Goal: Task Accomplishment & Management: Use online tool/utility

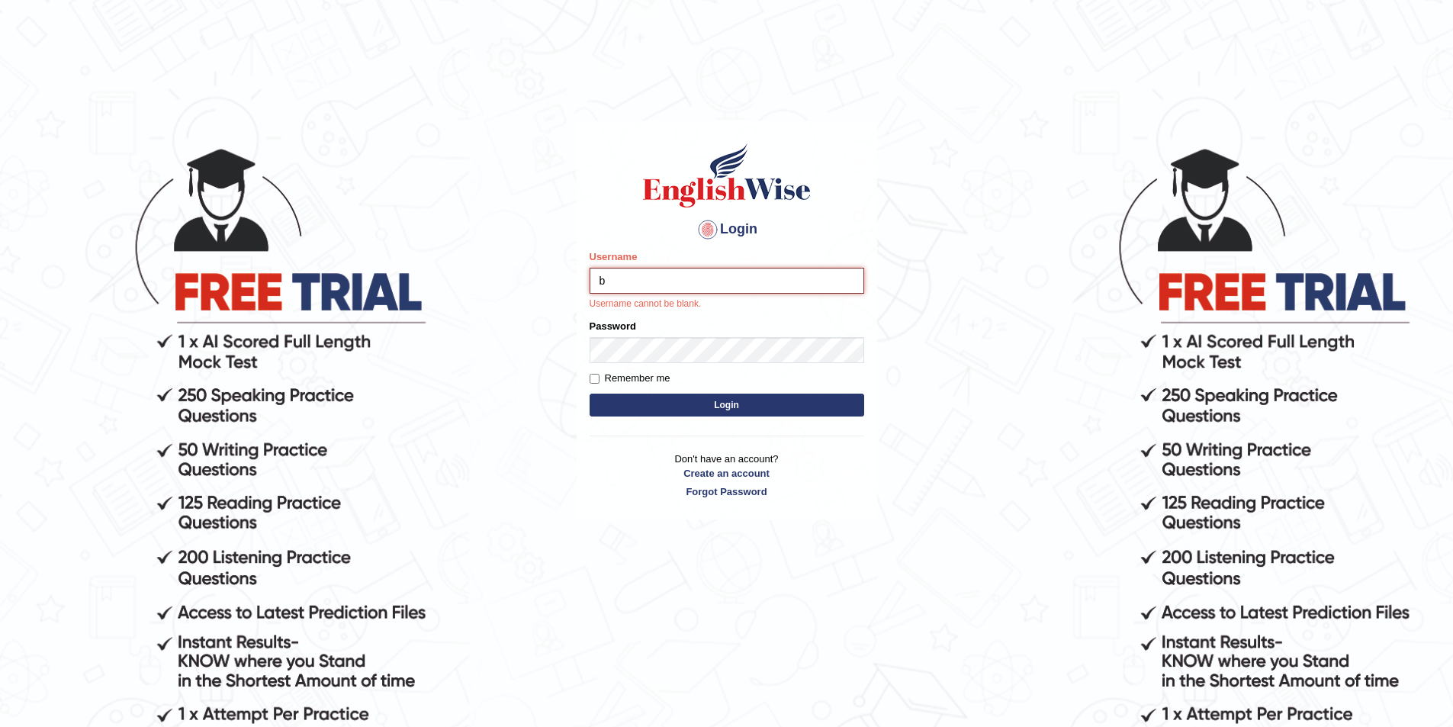
type input "biagc"
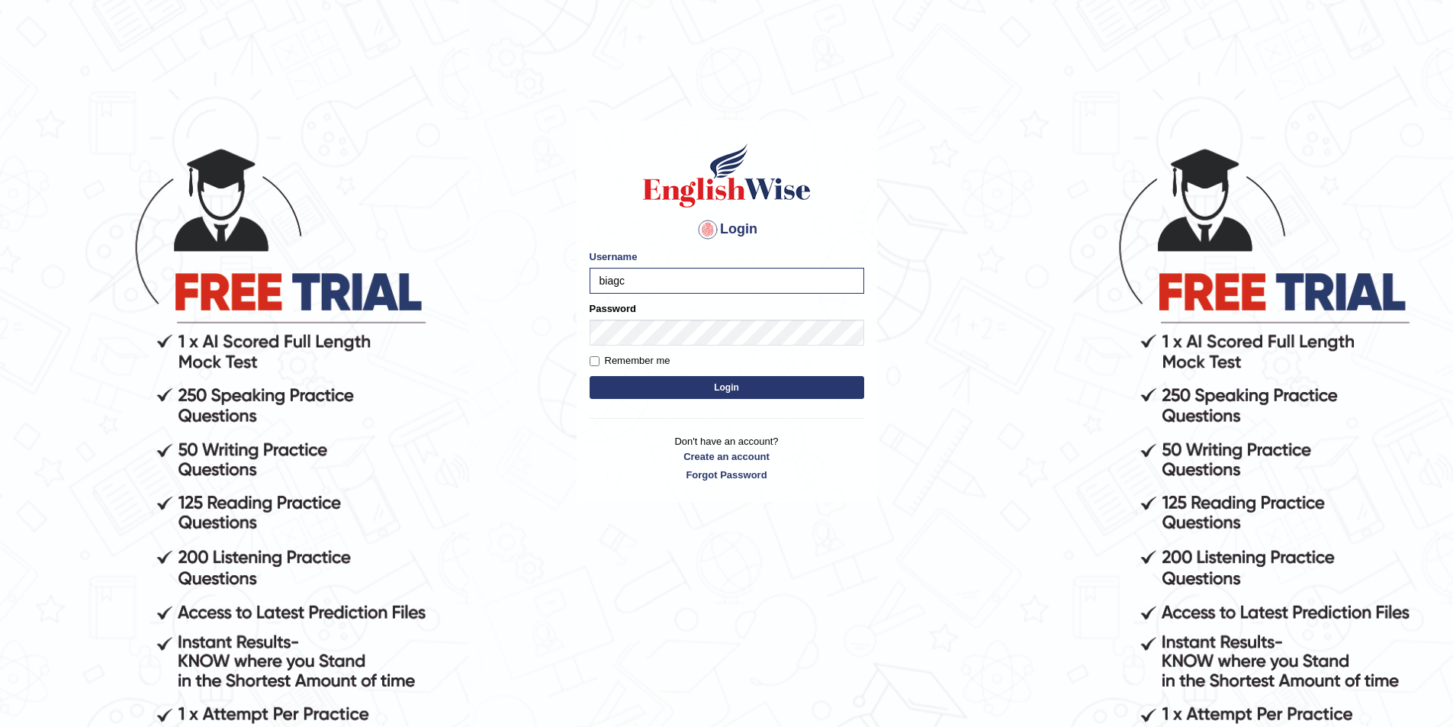
click at [730, 382] on button "Login" at bounding box center [727, 387] width 275 height 23
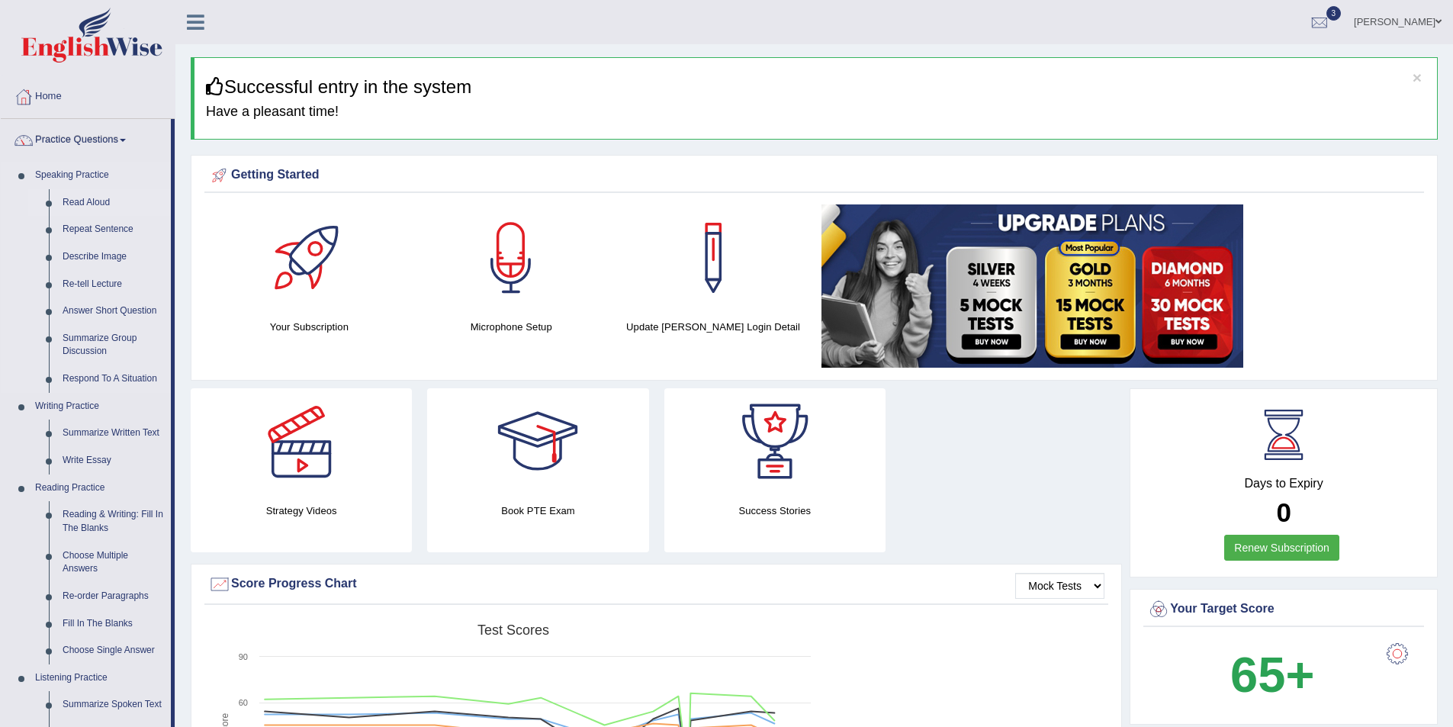
click at [98, 204] on link "Read Aloud" at bounding box center [113, 202] width 115 height 27
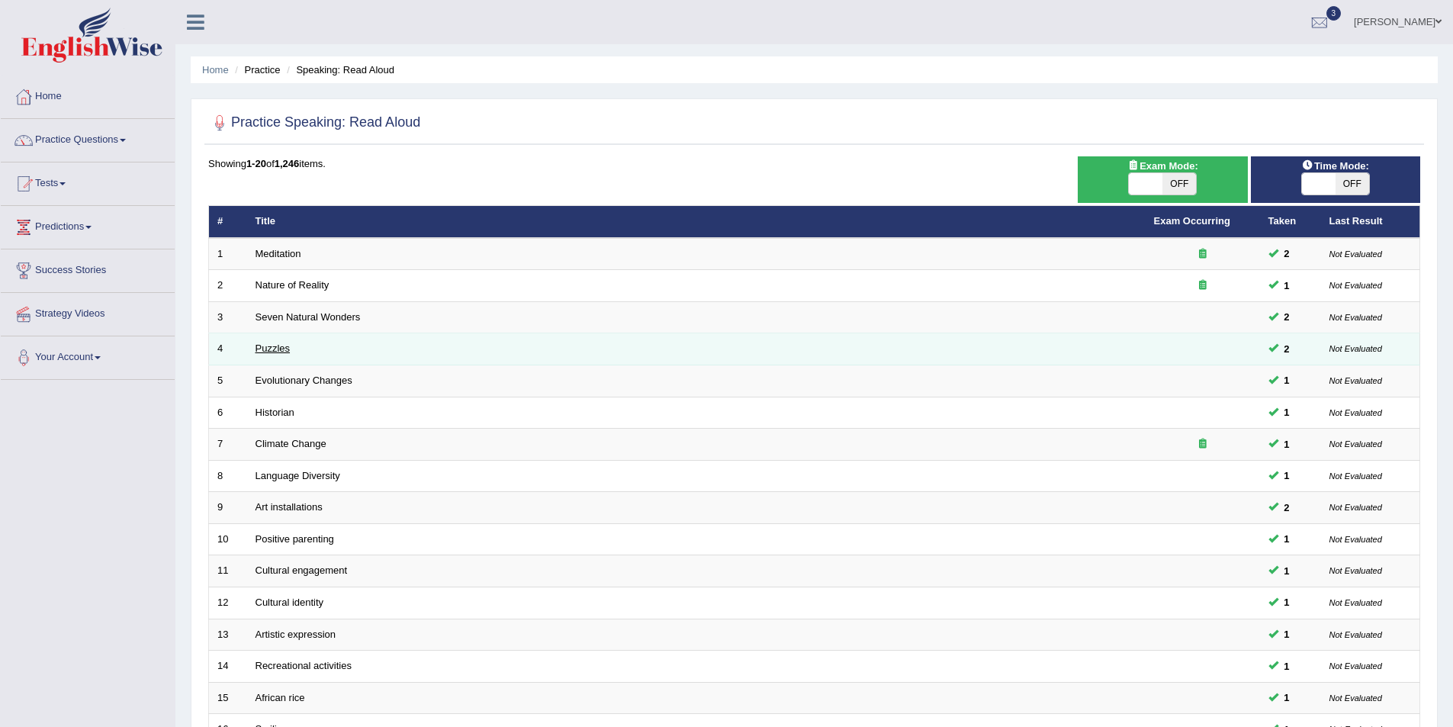
click at [279, 346] on link "Puzzles" at bounding box center [273, 347] width 35 height 11
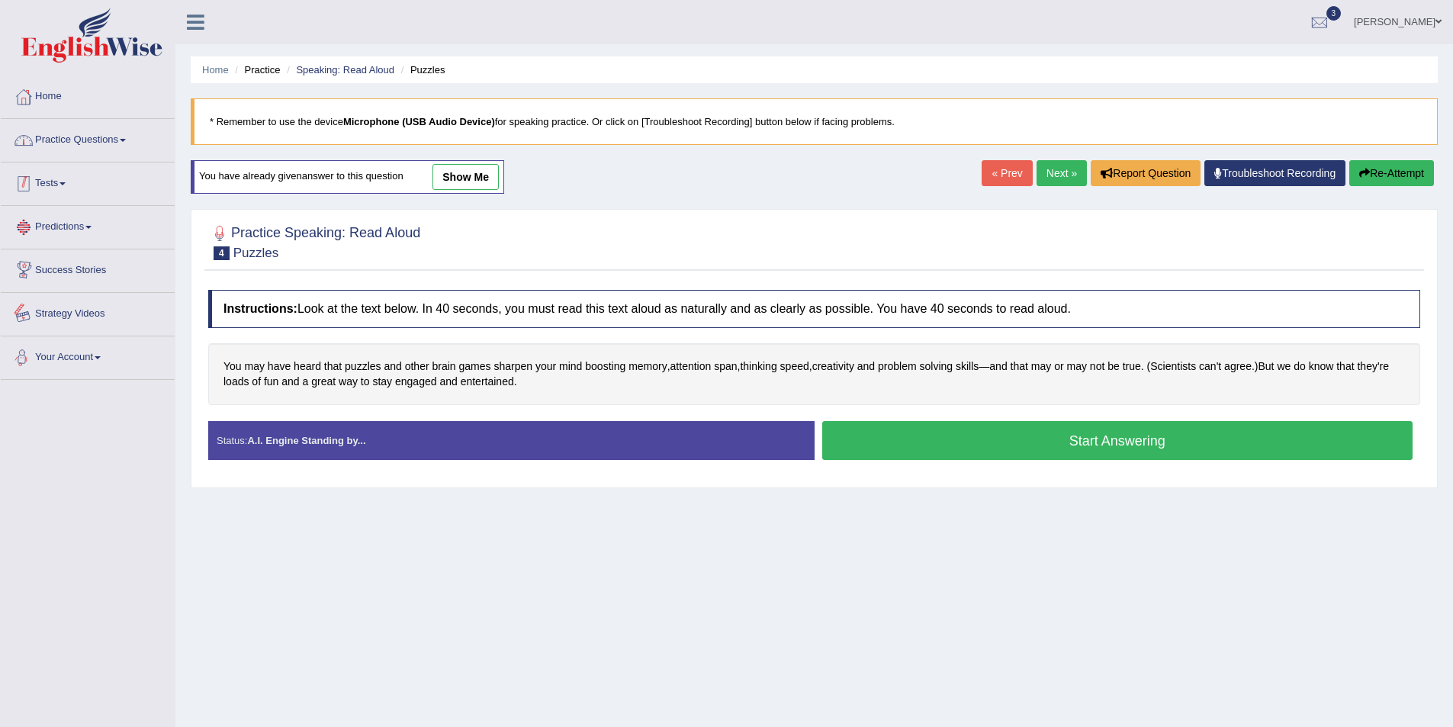
click at [106, 137] on link "Practice Questions" at bounding box center [88, 138] width 174 height 38
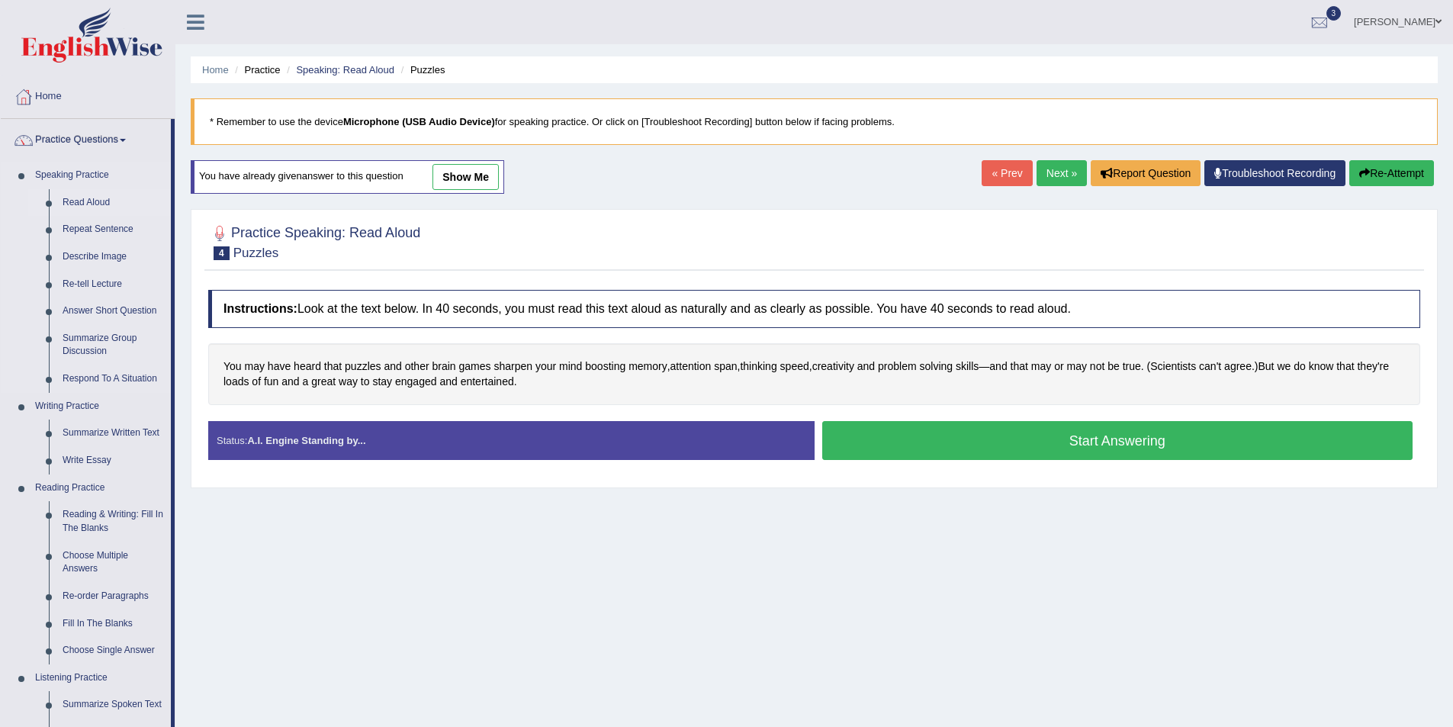
click at [98, 202] on link "Read Aloud" at bounding box center [113, 202] width 115 height 27
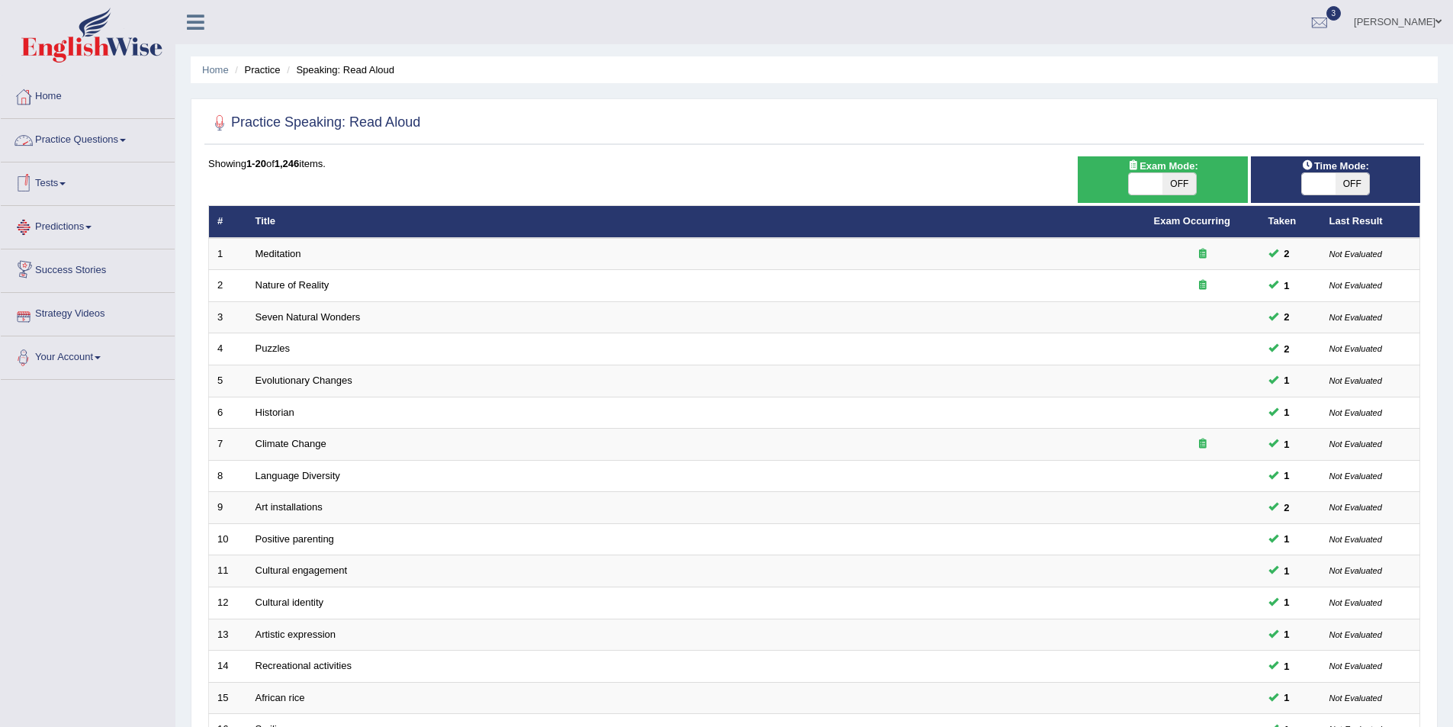
click at [112, 135] on link "Practice Questions" at bounding box center [88, 138] width 174 height 38
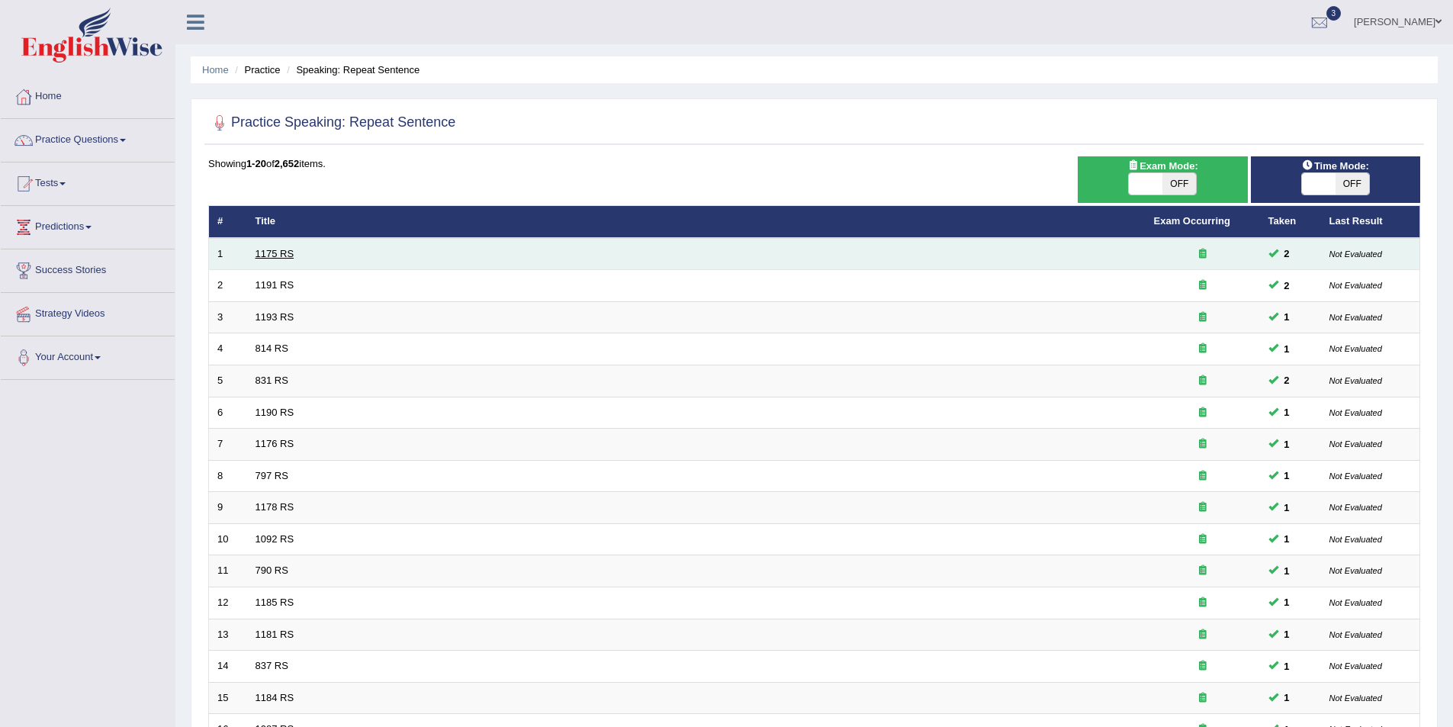
drag, startPoint x: 0, startPoint y: 0, endPoint x: 264, endPoint y: 250, distance: 363.6
click at [264, 250] on link "1175 RS" at bounding box center [275, 253] width 39 height 11
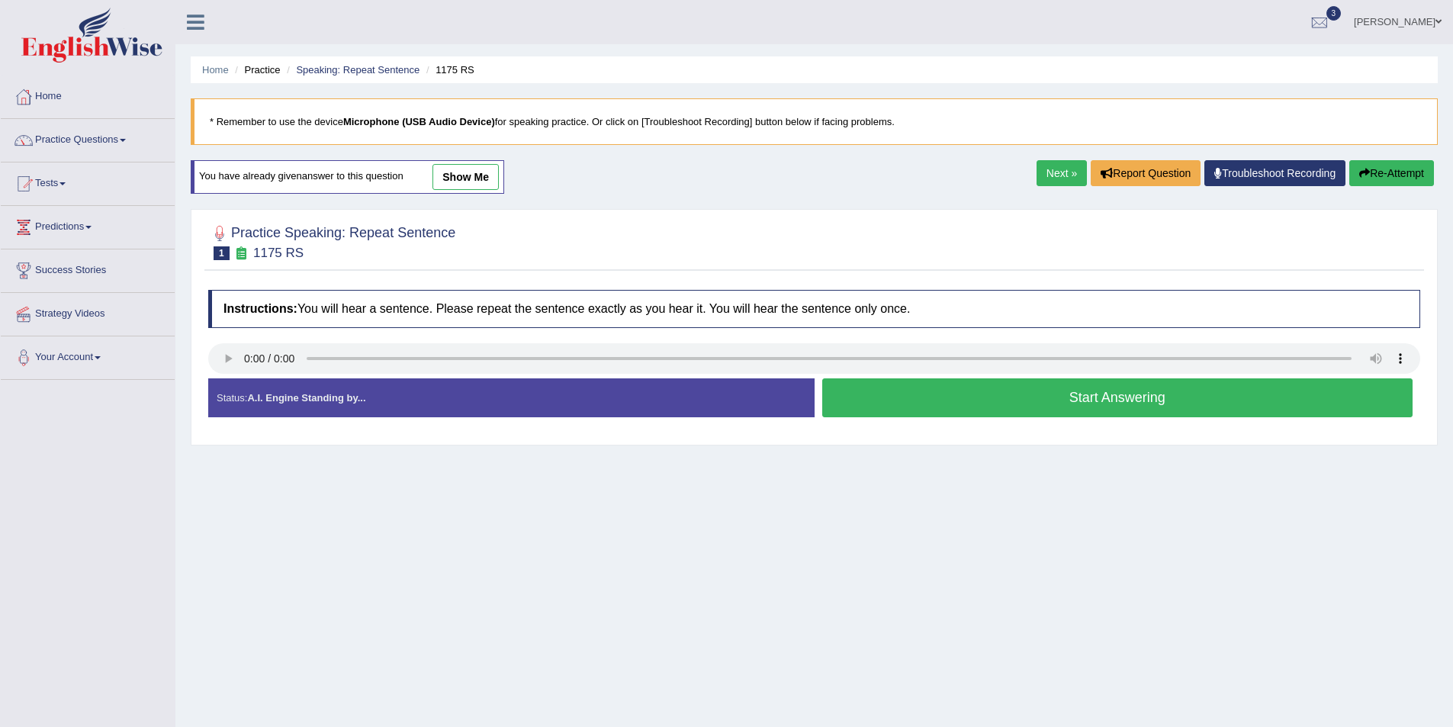
click at [963, 397] on button "Start Answering" at bounding box center [1117, 397] width 591 height 39
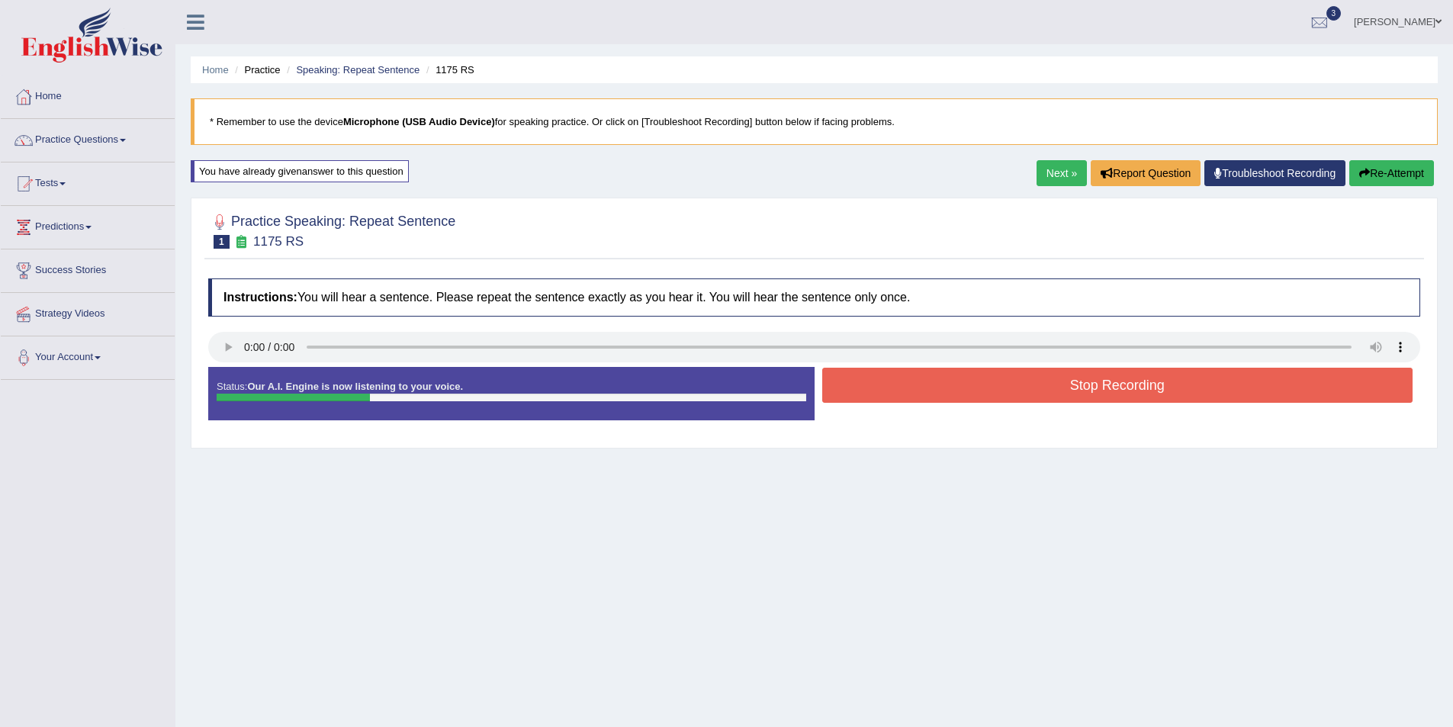
click at [963, 397] on button "Stop Recording" at bounding box center [1117, 385] width 591 height 35
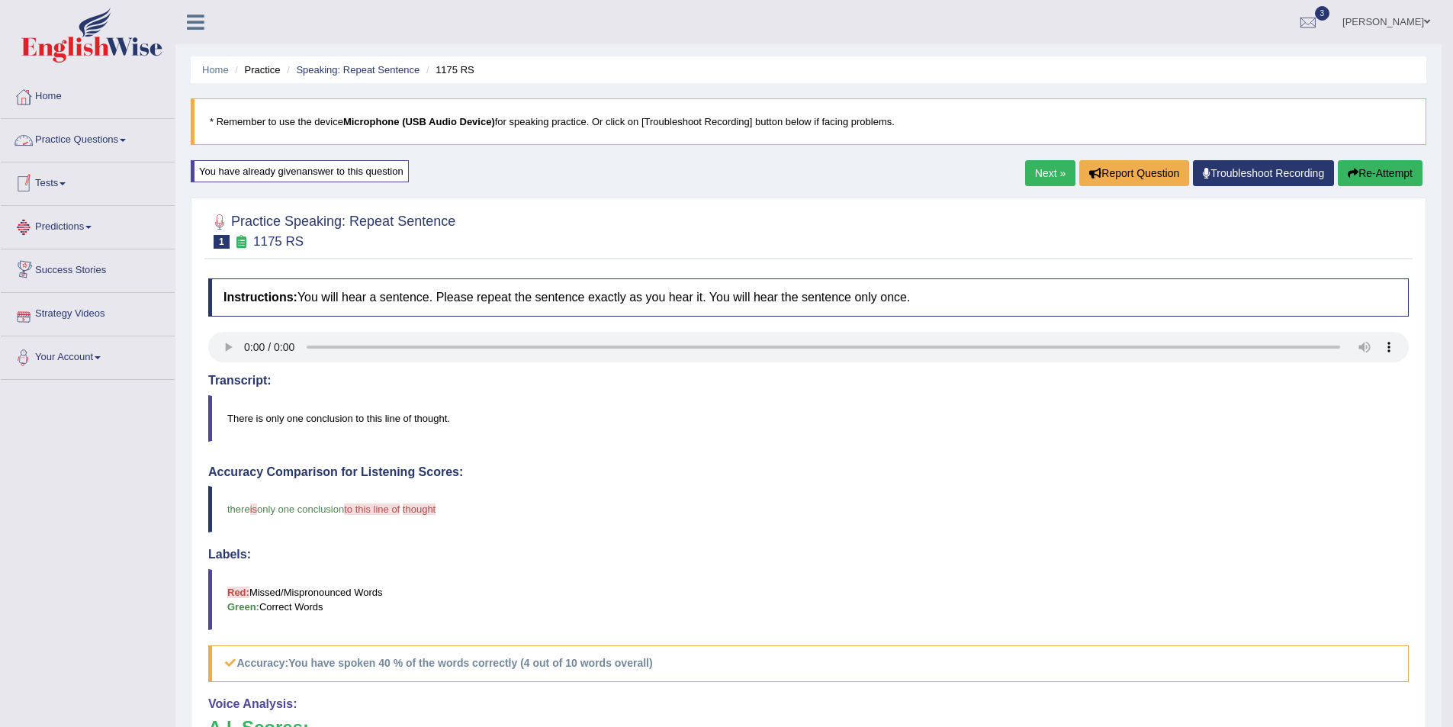
click at [106, 142] on link "Practice Questions" at bounding box center [88, 138] width 174 height 38
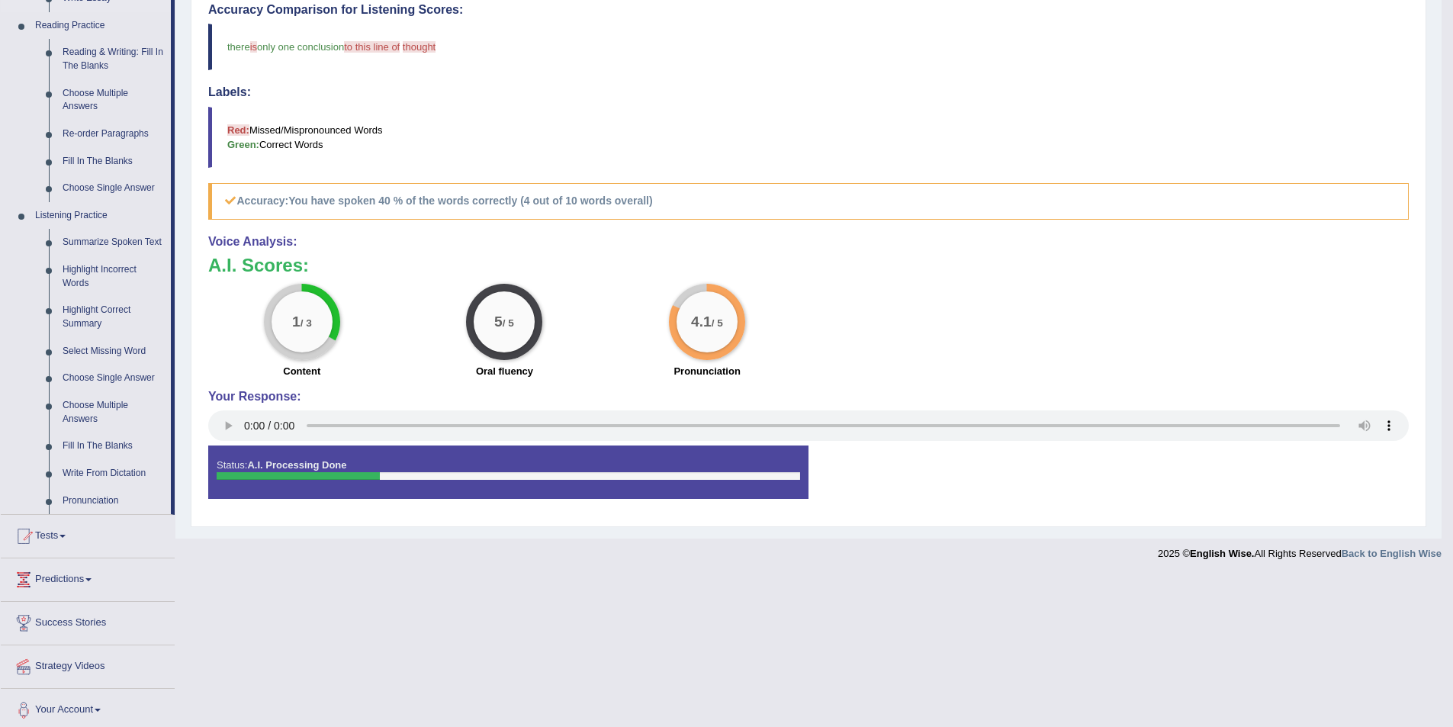
scroll to position [468, 0]
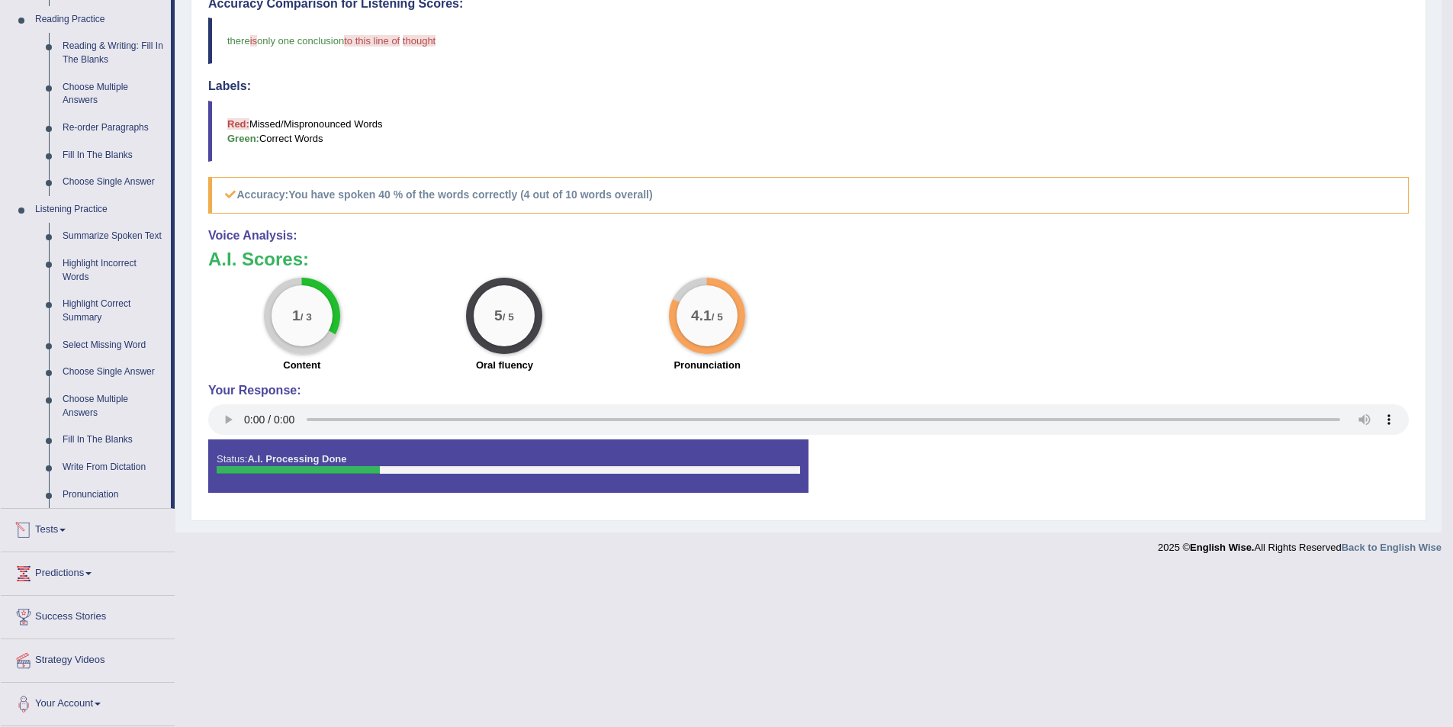
click at [58, 535] on link "Tests" at bounding box center [88, 528] width 174 height 38
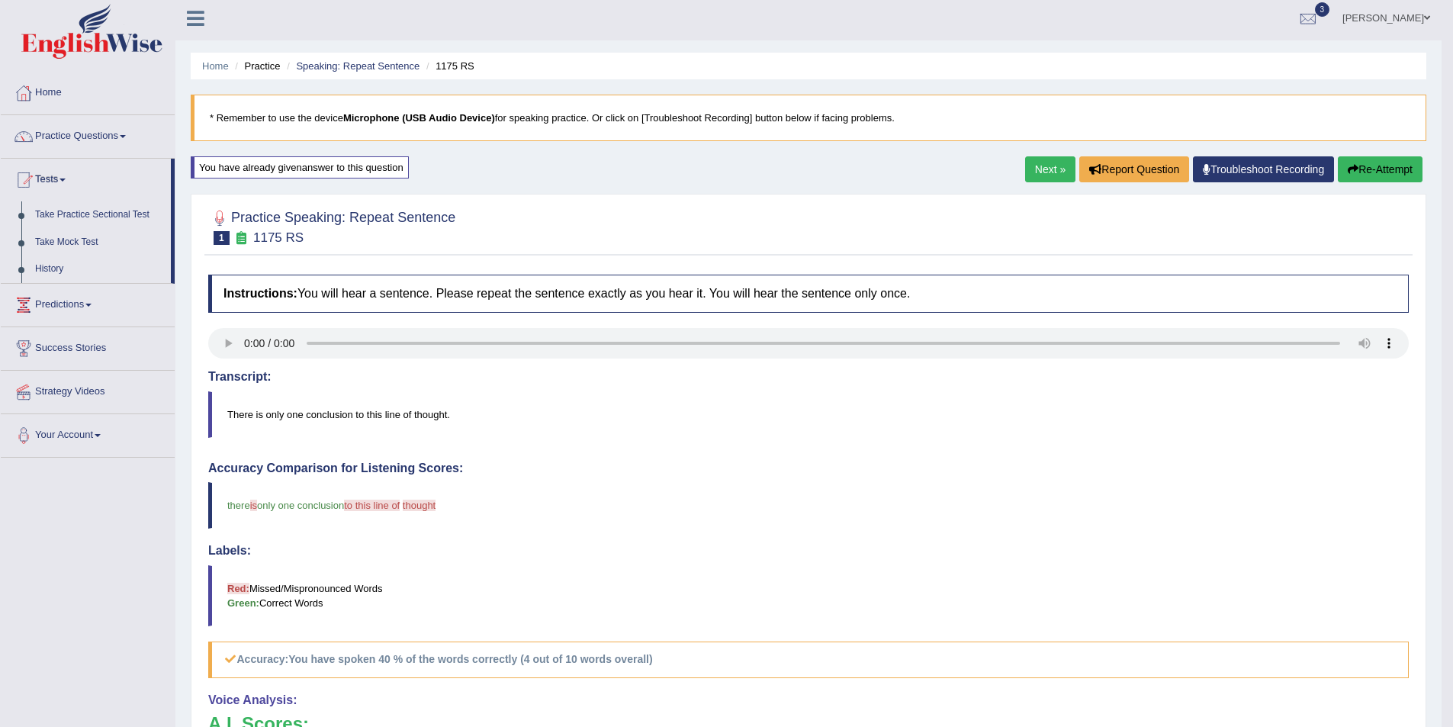
scroll to position [0, 0]
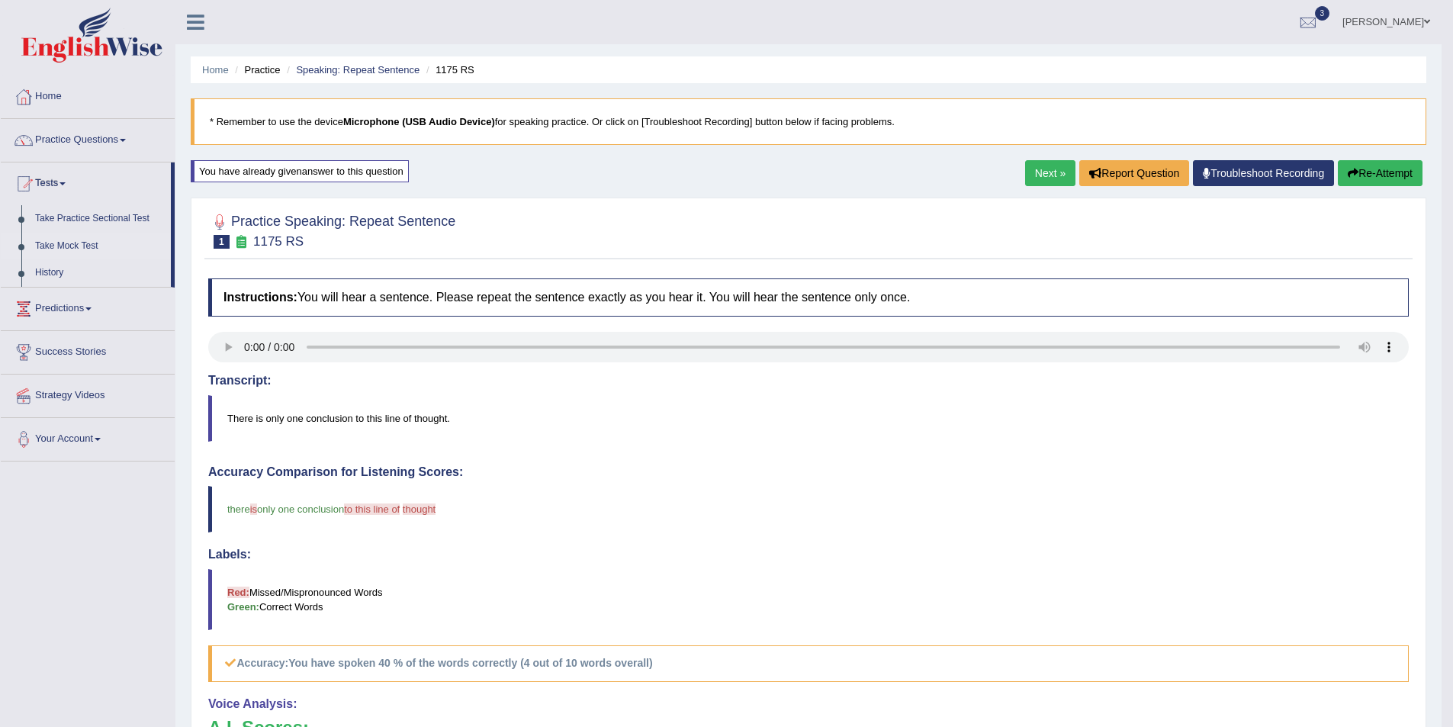
click at [79, 247] on link "Take Mock Test" at bounding box center [99, 246] width 143 height 27
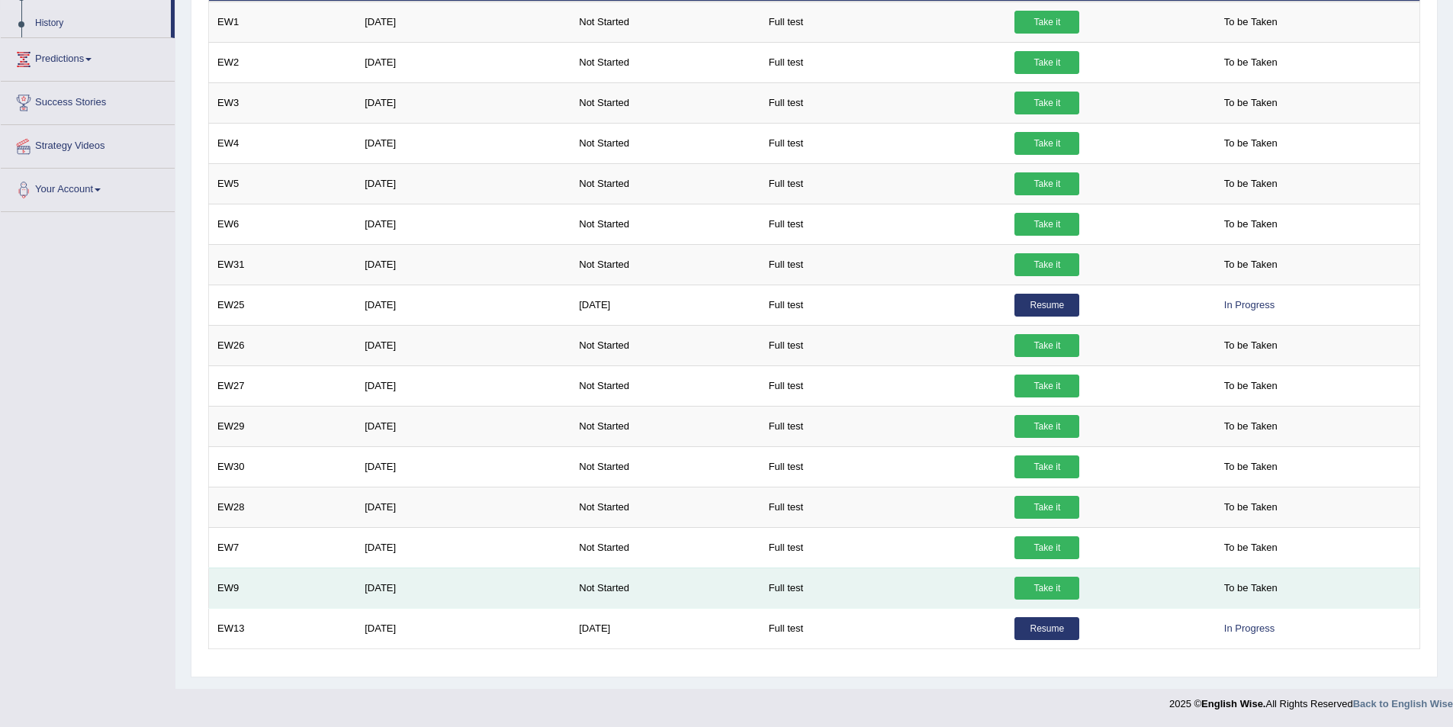
click at [1038, 590] on link "Take it" at bounding box center [1046, 588] width 65 height 23
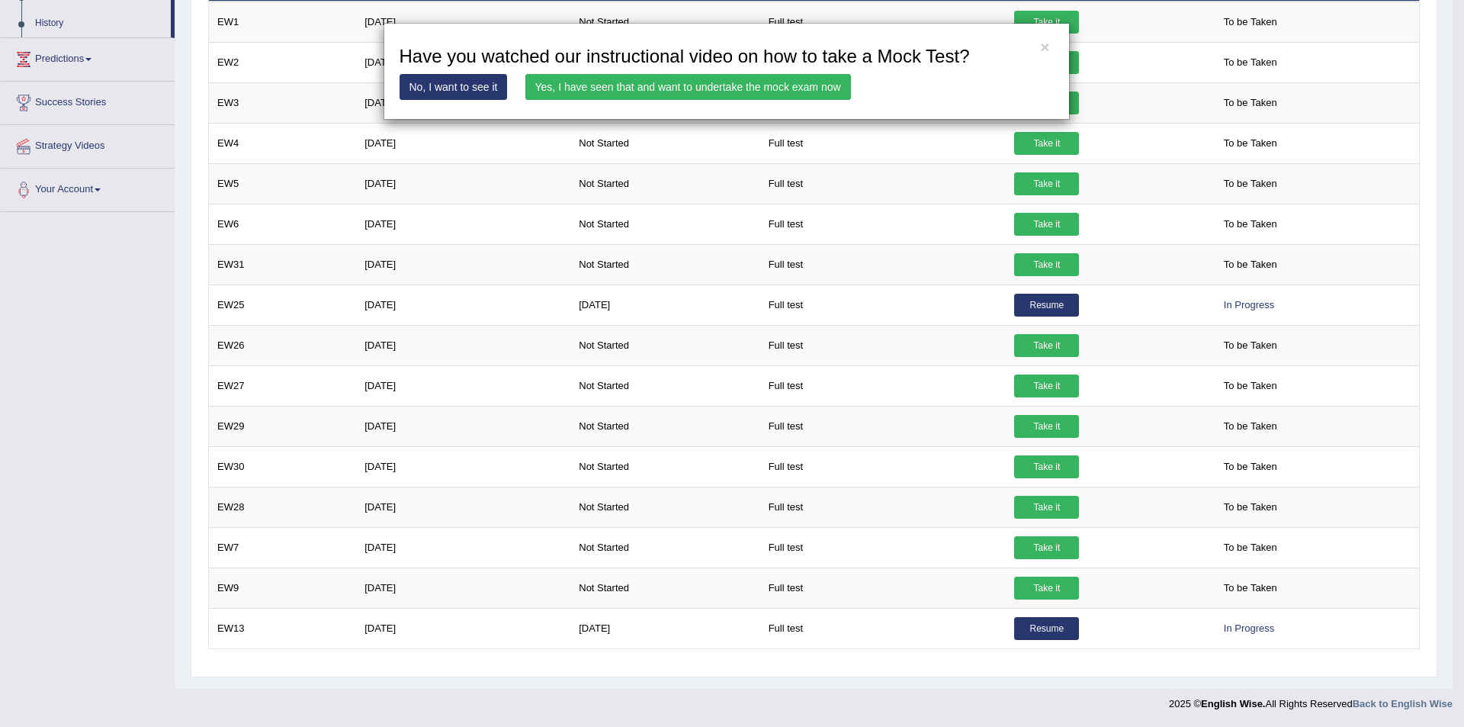
click at [673, 90] on link "Yes, I have seen that and want to undertake the mock exam now" at bounding box center [689, 87] width 326 height 26
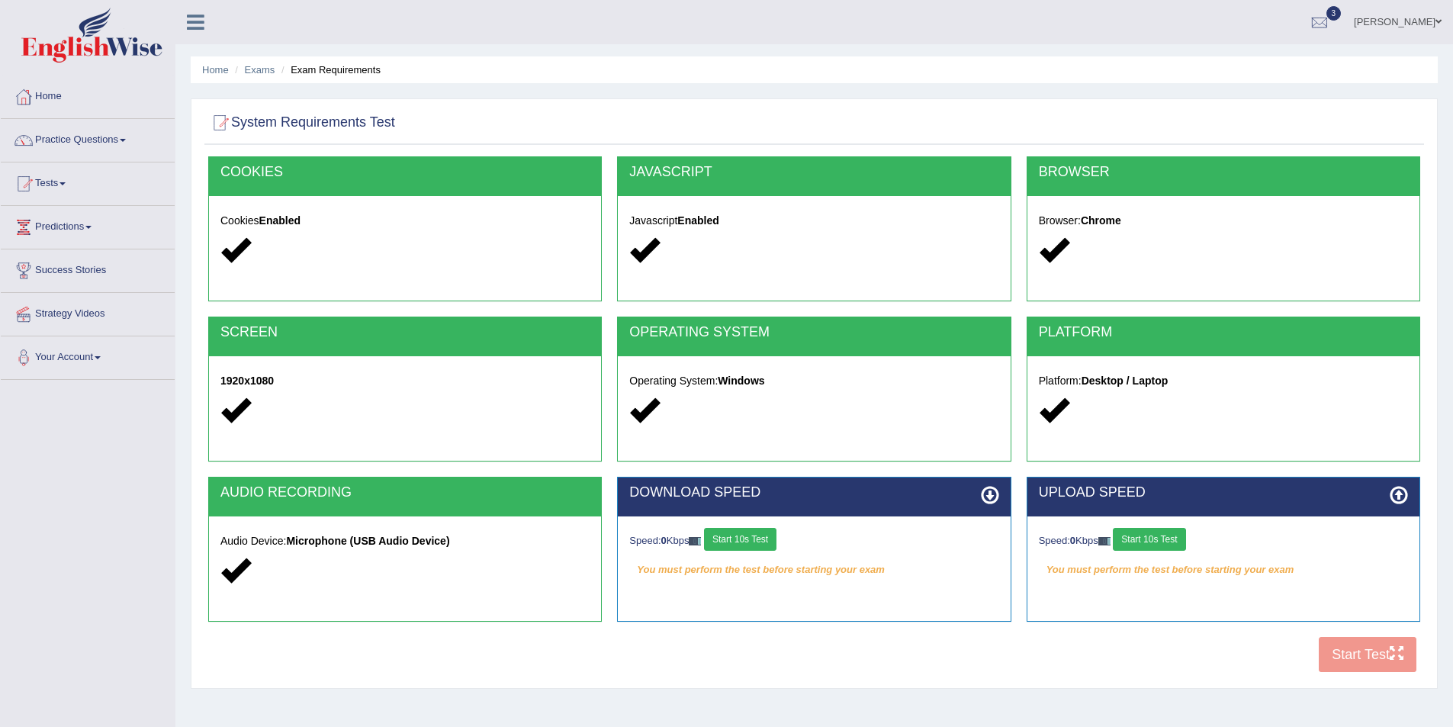
click at [759, 540] on button "Start 10s Test" at bounding box center [740, 539] width 72 height 23
click at [1161, 544] on button "Start 10s Test" at bounding box center [1149, 539] width 72 height 23
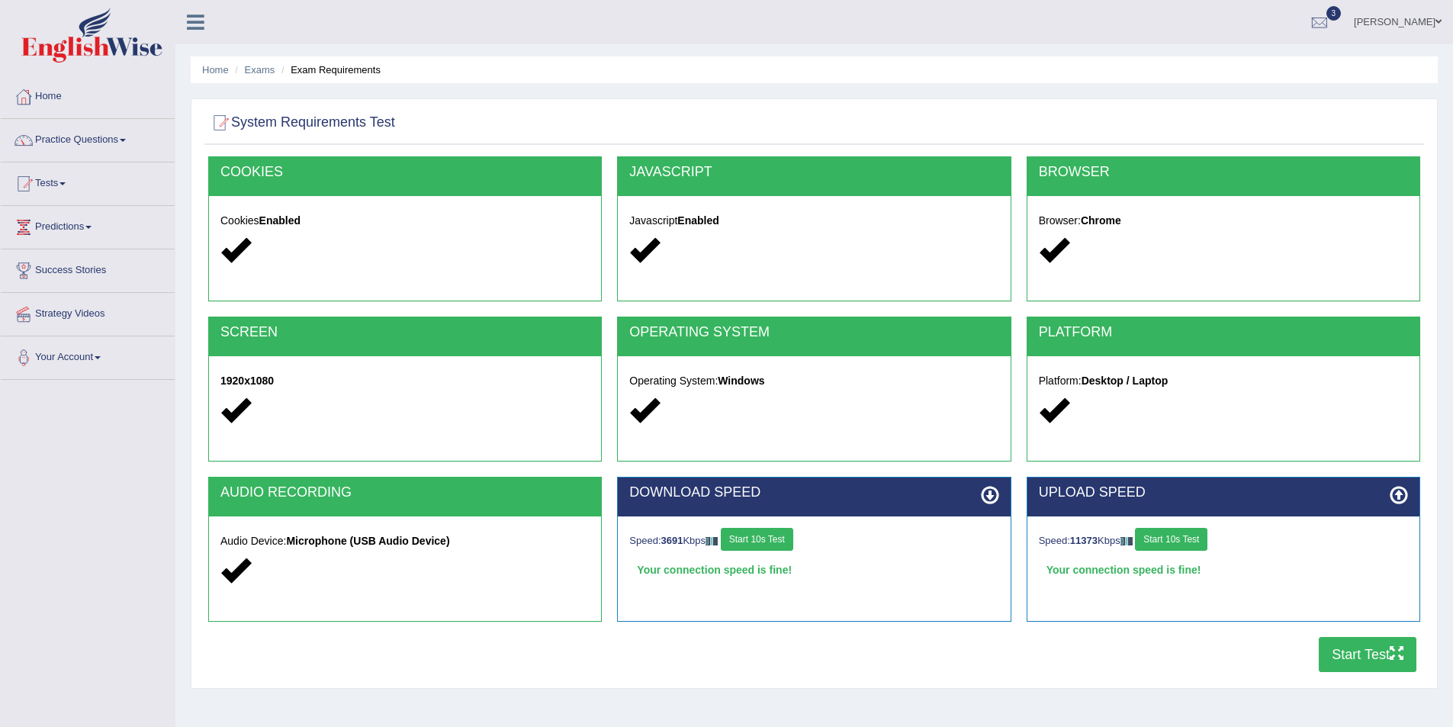
click at [1351, 653] on button "Start Test" at bounding box center [1368, 654] width 98 height 35
